Goal: Transaction & Acquisition: Obtain resource

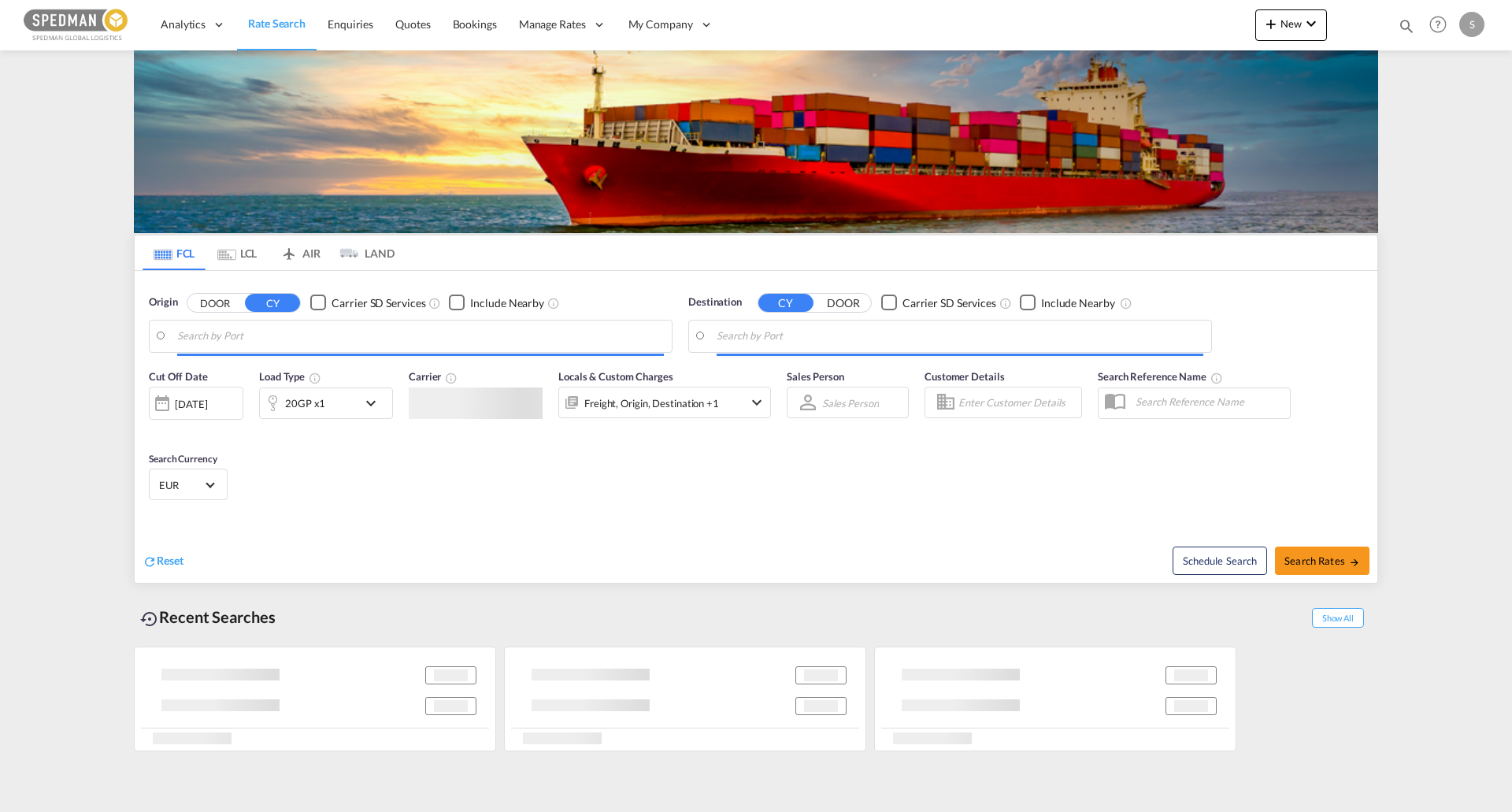
type input "[GEOGRAPHIC_DATA] ([GEOGRAPHIC_DATA]), DKCPH"
type input "Ningbo, CNNGB"
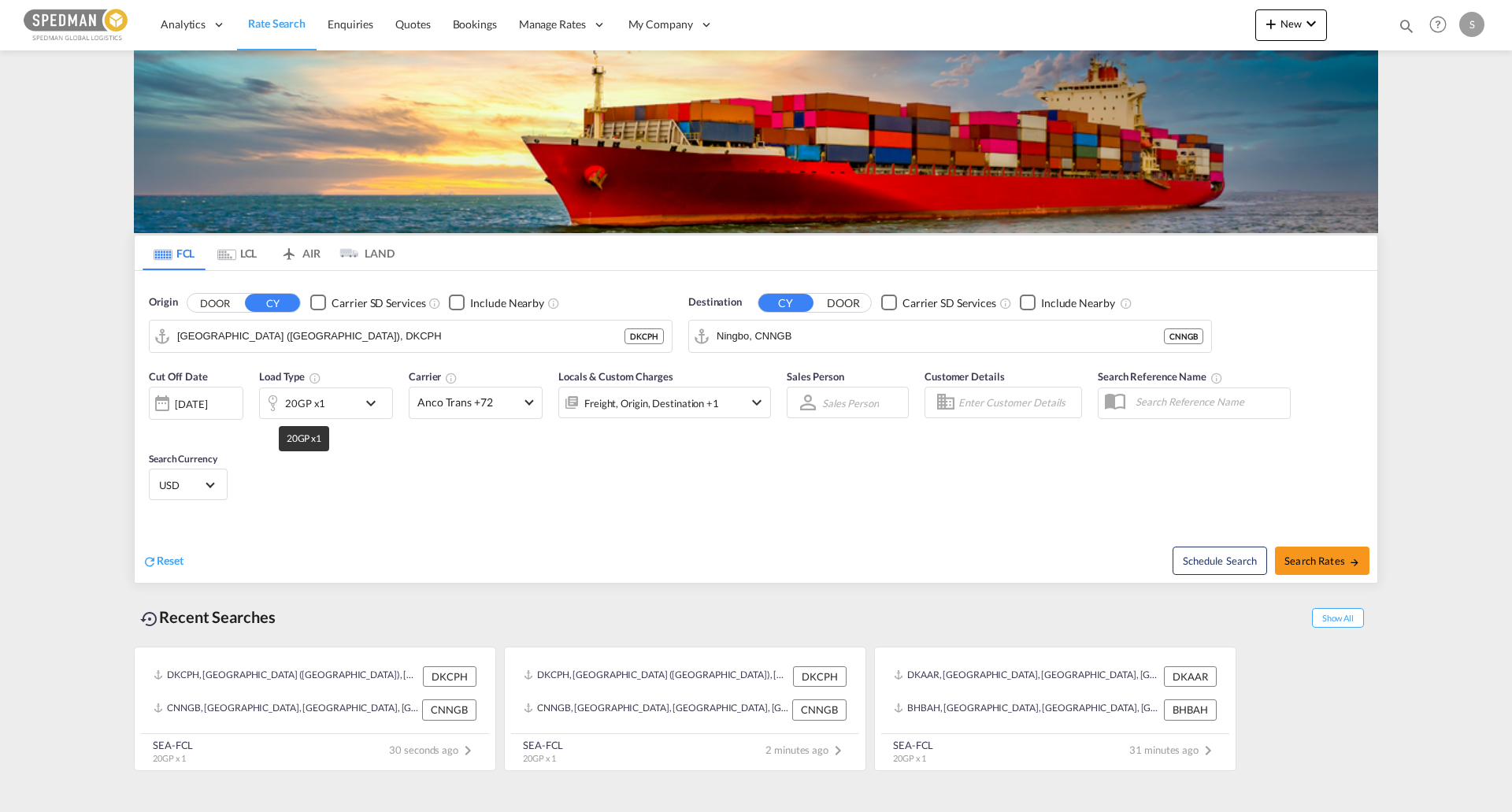
click at [367, 410] on md-icon "icon-chevron-down" at bounding box center [375, 403] width 27 height 19
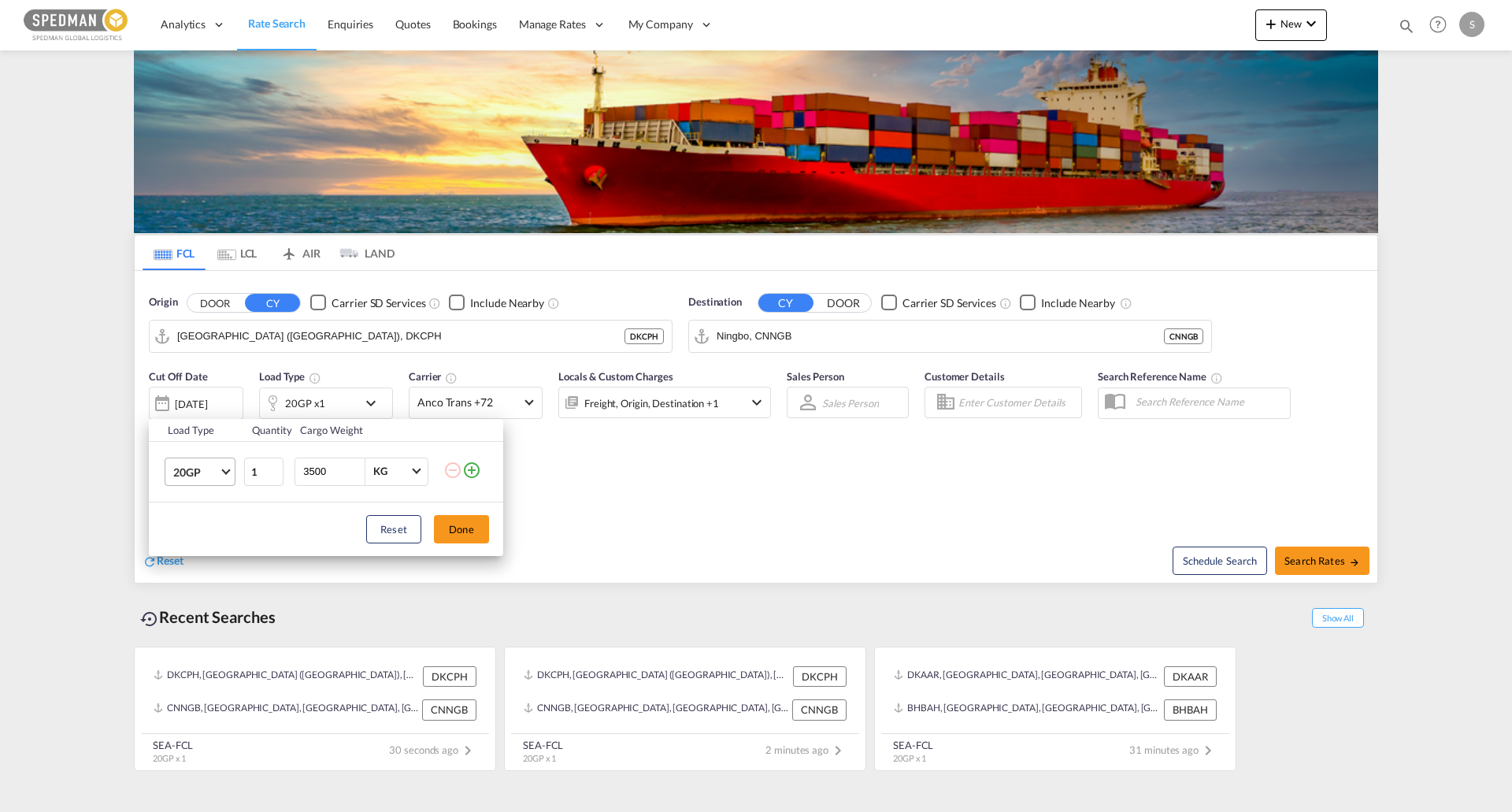
click at [210, 481] on md-select-value "20GP" at bounding box center [203, 472] width 63 height 27
click at [204, 538] on md-option "40HC" at bounding box center [214, 547] width 107 height 38
click at [470, 529] on button "Done" at bounding box center [461, 528] width 55 height 28
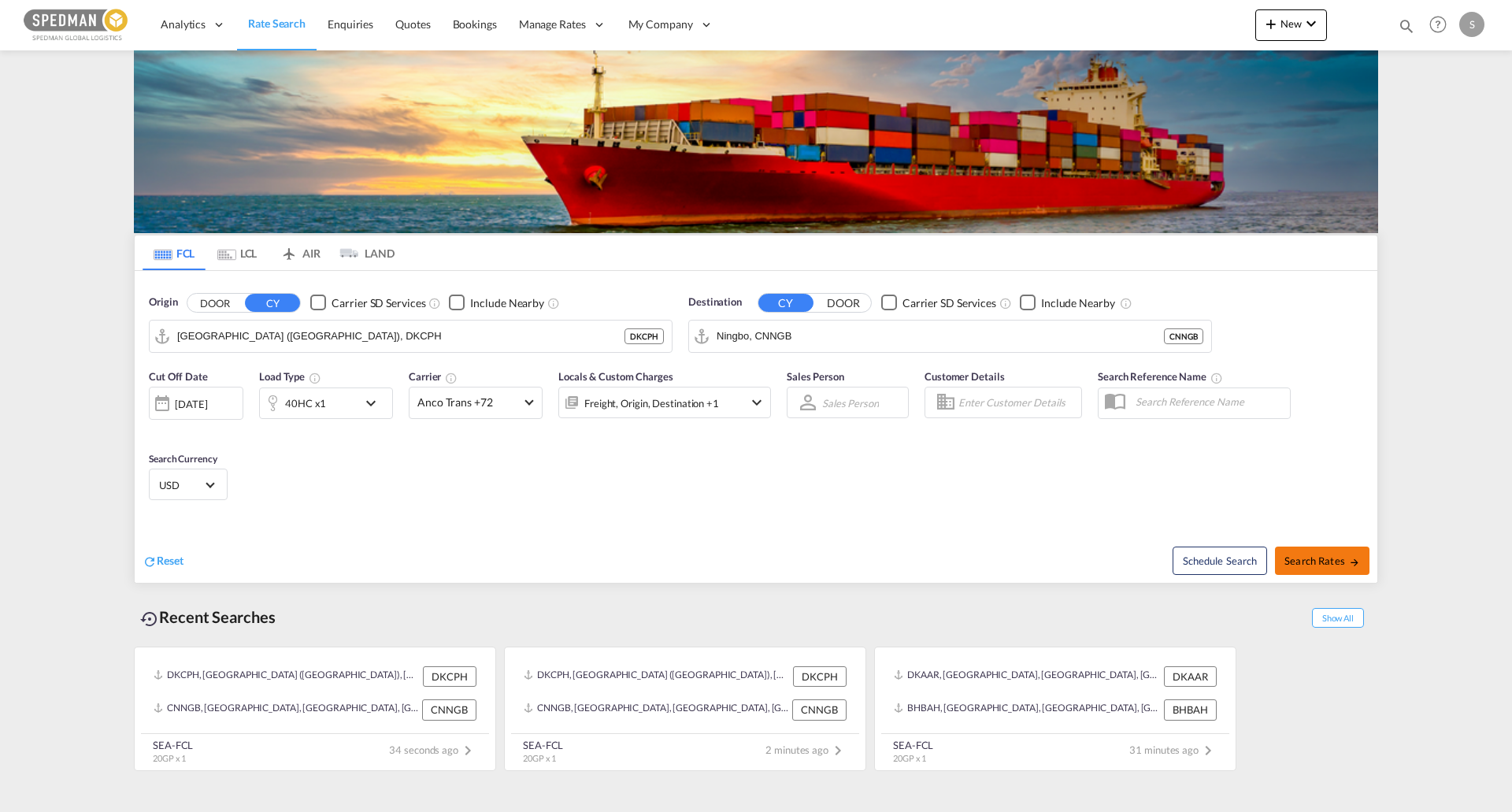
click at [1331, 555] on span "Search Rates" at bounding box center [1323, 560] width 75 height 13
type input "DKCPH to CNNGB / [DATE]"
